Goal: Navigation & Orientation: Find specific page/section

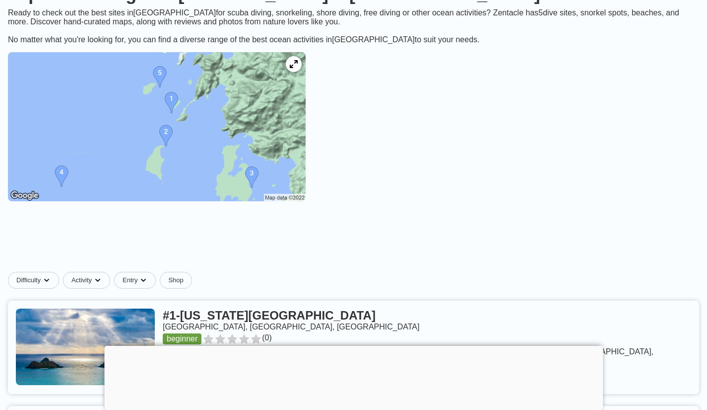
scroll to position [138, 0]
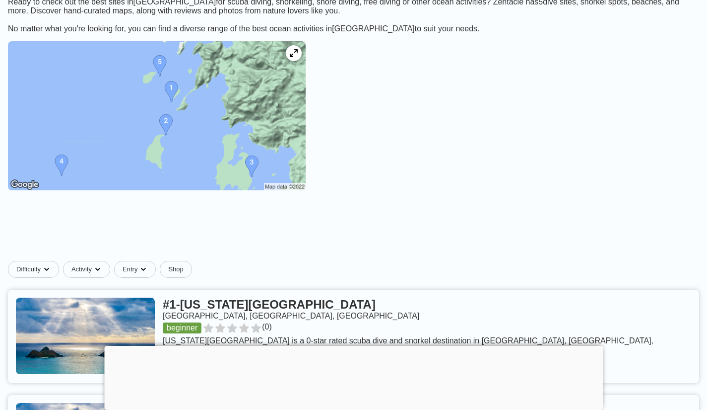
click at [240, 127] on img at bounding box center [157, 115] width 298 height 149
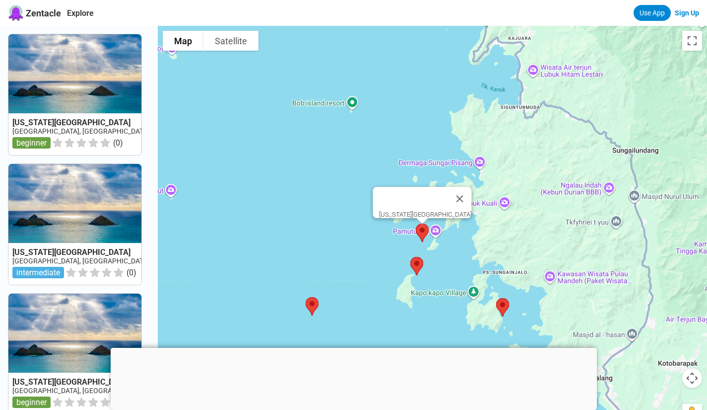
click at [432, 228] on img at bounding box center [422, 232] width 21 height 26
